Goal: Information Seeking & Learning: Learn about a topic

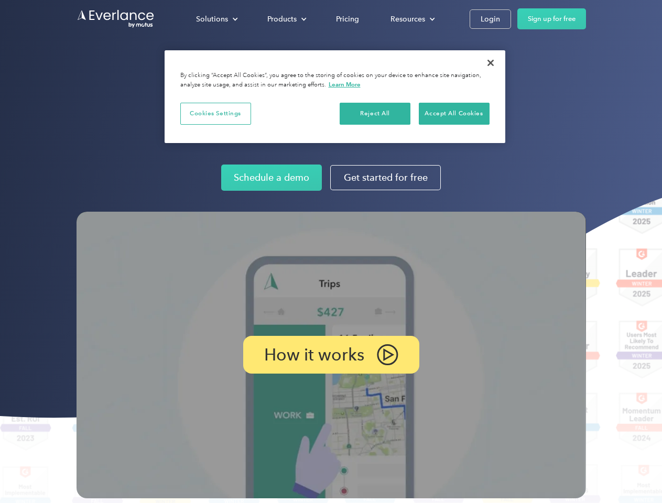
click at [331, 251] on img at bounding box center [330, 355] width 509 height 287
click at [216, 19] on div "Solutions" at bounding box center [212, 19] width 32 height 13
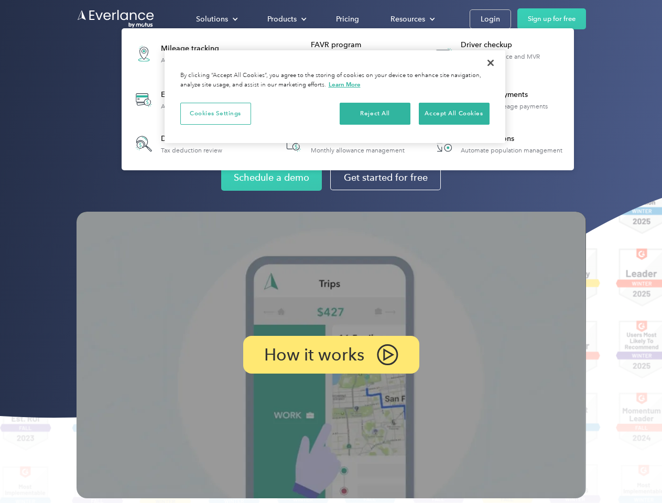
click at [286, 19] on div "Products" at bounding box center [281, 19] width 29 height 13
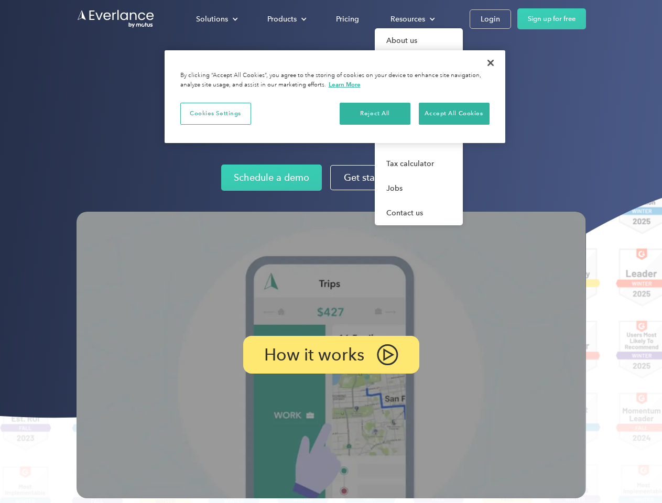
click at [411, 19] on div "Resources" at bounding box center [407, 19] width 35 height 13
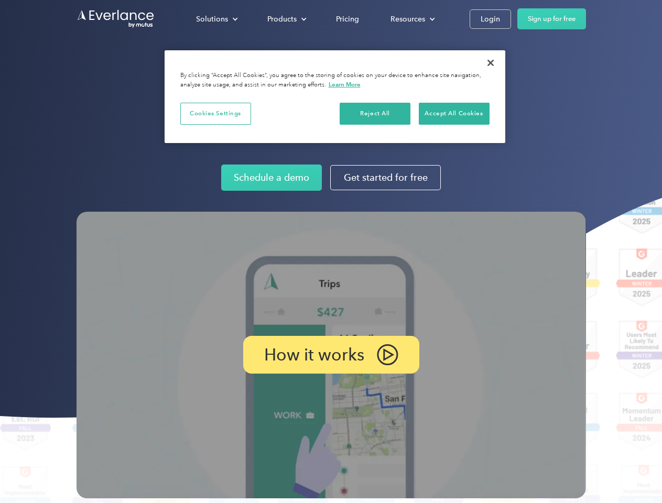
click at [331, 355] on p "How it works" at bounding box center [314, 354] width 100 height 13
click at [215, 113] on button "Cookies Settings" at bounding box center [215, 114] width 71 height 22
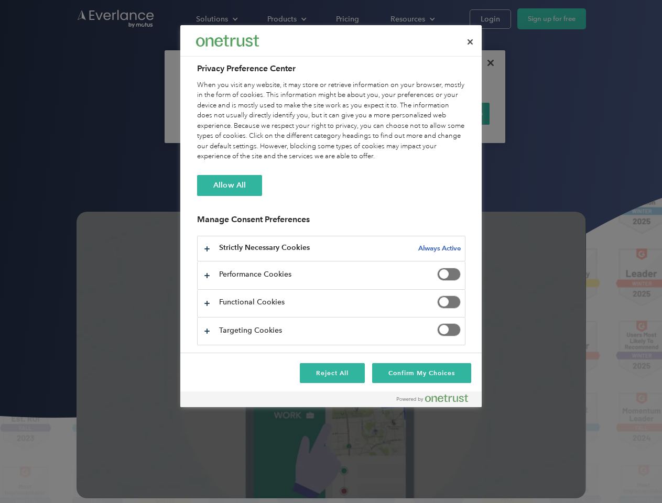
click at [375, 113] on div "When you visit any website, it may store or retrieve information on your browse…" at bounding box center [331, 121] width 268 height 82
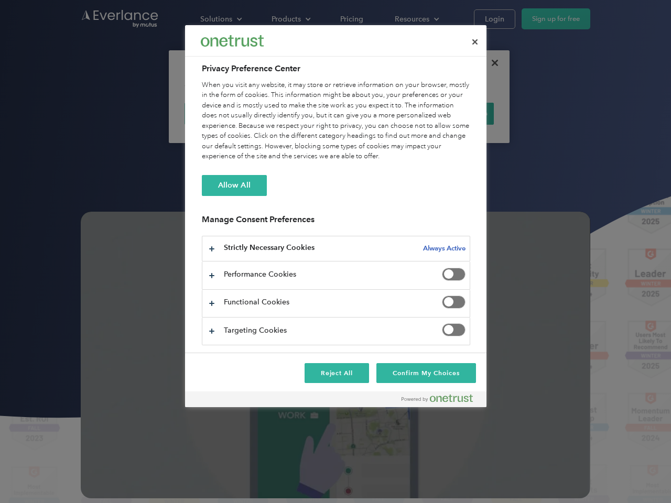
click at [454, 113] on div "When you visit any website, it may store or retrieve information on your browse…" at bounding box center [336, 121] width 268 height 82
click at [490, 63] on div at bounding box center [335, 251] width 671 height 503
